Goal: Information Seeking & Learning: Learn about a topic

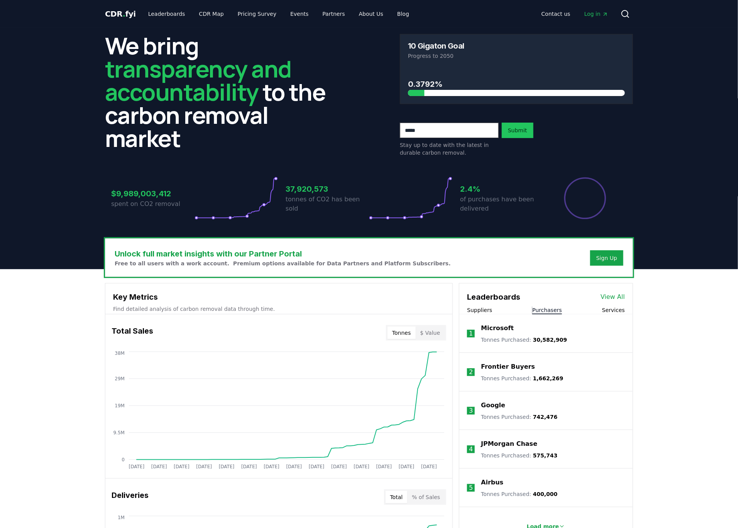
click at [550, 309] on button "Purchasers" at bounding box center [547, 310] width 30 height 8
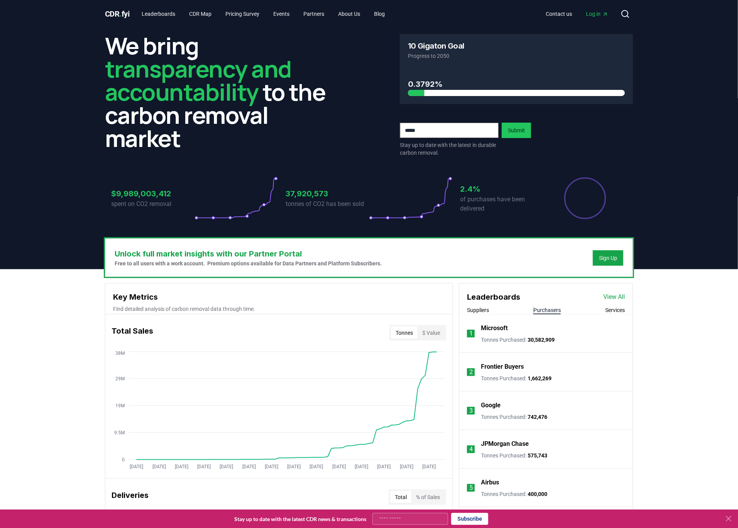
click at [488, 366] on p "Frontier Buyers" at bounding box center [502, 366] width 43 height 9
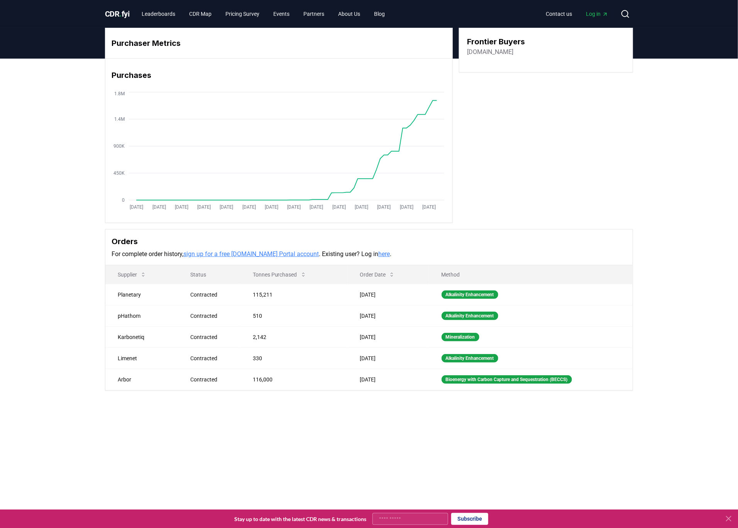
click at [287, 254] on link "sign up for a free [DOMAIN_NAME] Portal account" at bounding box center [250, 253] width 135 height 7
click at [378, 252] on link "here" at bounding box center [384, 253] width 12 height 7
click at [488, 54] on link "[DOMAIN_NAME]" at bounding box center [490, 51] width 46 height 9
